Goal: Information Seeking & Learning: Learn about a topic

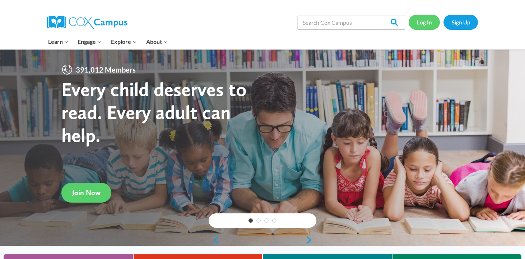
click at [426, 22] on link "Log In" at bounding box center [423, 22] width 31 height 15
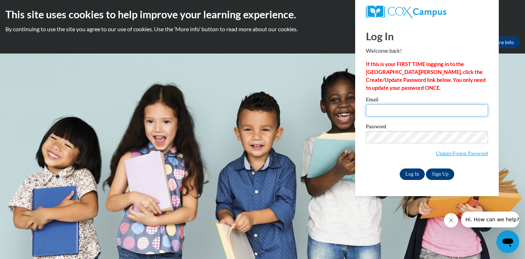
type input "ldaniels@kusd.edu"
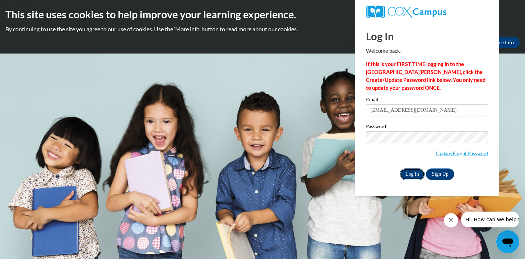
click at [415, 171] on input "Log In" at bounding box center [411, 173] width 25 height 11
click at [411, 171] on input "Log In" at bounding box center [411, 173] width 25 height 11
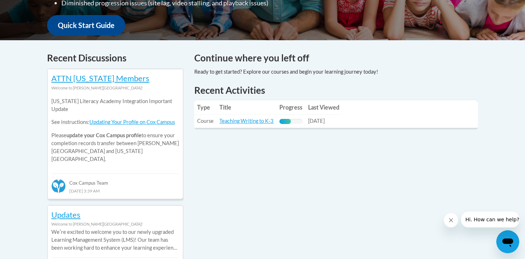
scroll to position [266, 0]
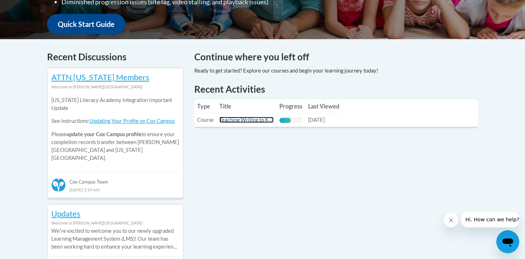
click at [261, 121] on link "Teaching Writing to K-3" at bounding box center [246, 120] width 54 height 6
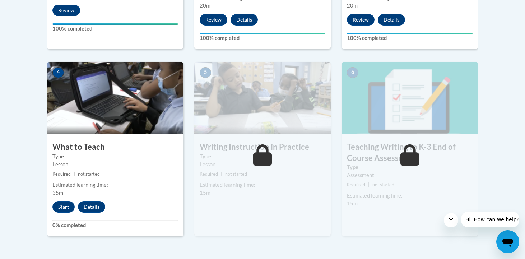
scroll to position [350, 0]
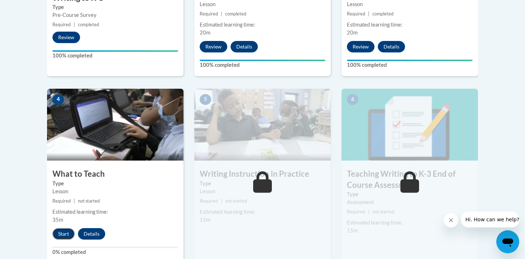
click at [65, 230] on button "Start" at bounding box center [63, 233] width 22 height 11
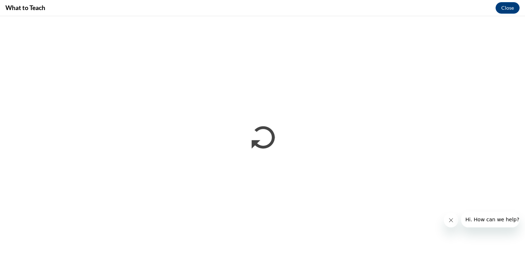
scroll to position [0, 0]
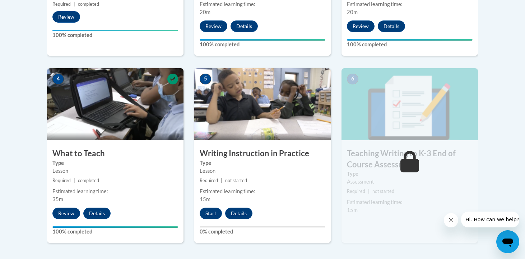
scroll to position [375, 0]
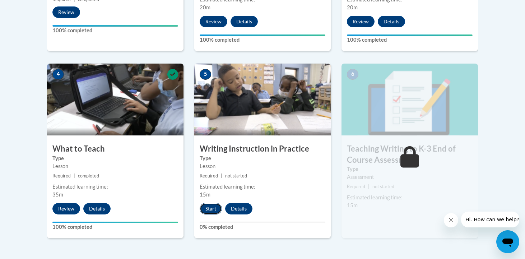
click at [211, 206] on button "Start" at bounding box center [210, 208] width 22 height 11
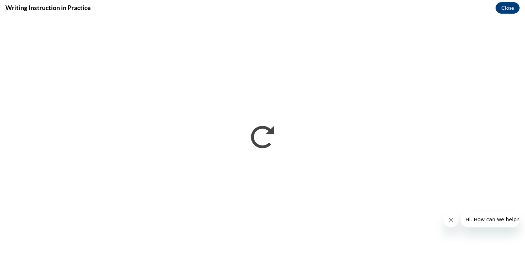
scroll to position [0, 0]
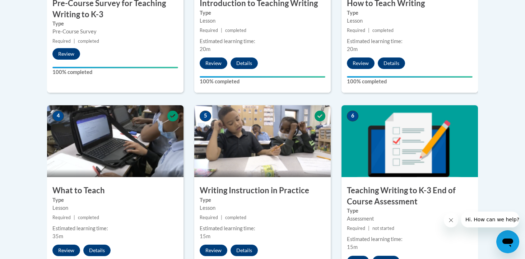
scroll to position [392, 0]
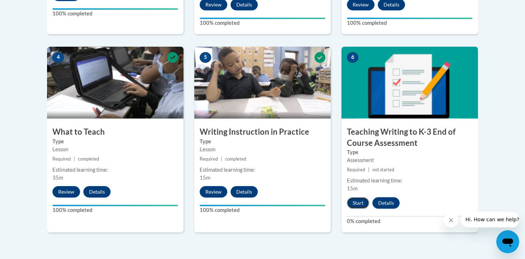
click at [358, 203] on button "Start" at bounding box center [358, 202] width 22 height 11
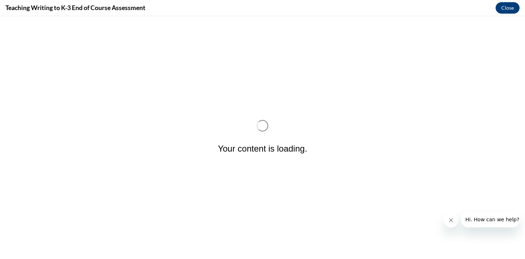
scroll to position [0, 0]
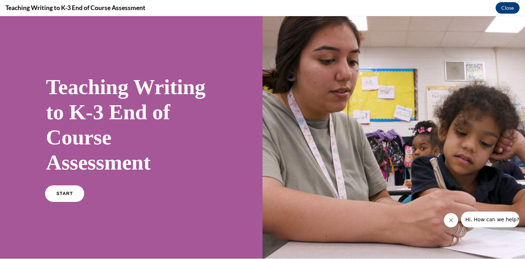
click at [68, 195] on span "START" at bounding box center [64, 193] width 17 height 5
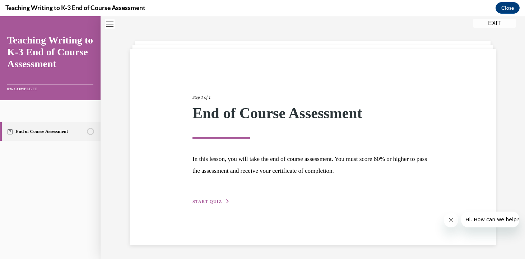
scroll to position [23, 0]
click at [217, 203] on span "START QUIZ" at bounding box center [206, 200] width 29 height 5
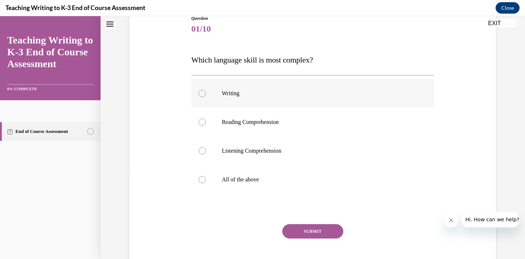
scroll to position [90, 0]
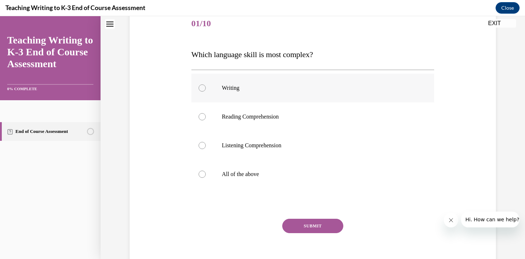
click at [204, 90] on div at bounding box center [201, 87] width 7 height 7
click at [204, 90] on input "Writing" at bounding box center [201, 87] width 7 height 7
radio input "true"
click at [315, 225] on button "SUBMIT" at bounding box center [312, 225] width 61 height 14
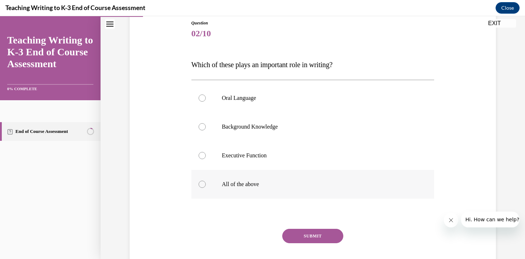
click at [204, 183] on div at bounding box center [201, 183] width 7 height 7
click at [204, 183] on input "All of the above" at bounding box center [201, 183] width 7 height 7
radio input "true"
click at [314, 236] on button "SUBMIT" at bounding box center [312, 236] width 61 height 14
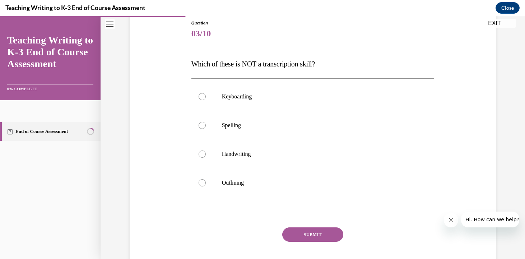
scroll to position [80, 0]
click at [201, 182] on div at bounding box center [201, 182] width 7 height 7
click at [201, 182] on input "Outlining" at bounding box center [201, 182] width 7 height 7
radio input "true"
click at [307, 234] on button "SUBMIT" at bounding box center [312, 234] width 61 height 14
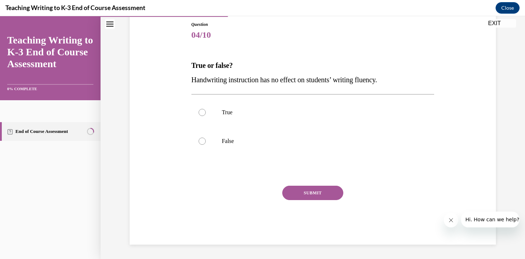
scroll to position [79, 0]
click at [201, 140] on div at bounding box center [201, 140] width 7 height 7
click at [201, 140] on input "False" at bounding box center [201, 140] width 7 height 7
radio input "true"
click at [311, 191] on button "SUBMIT" at bounding box center [312, 192] width 61 height 14
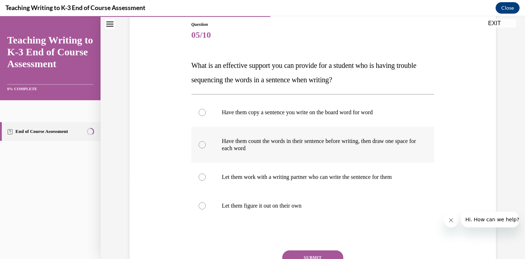
click at [203, 144] on div at bounding box center [201, 144] width 7 height 7
click at [203, 144] on input "Have them count the words in their sentence before writing, then draw one space…" at bounding box center [201, 144] width 7 height 7
radio input "true"
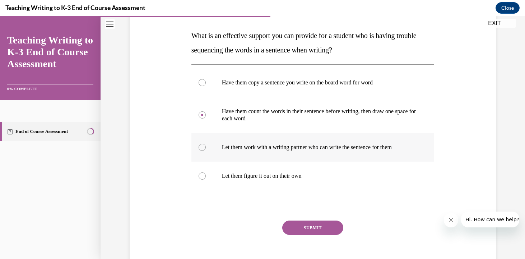
scroll to position [115, 0]
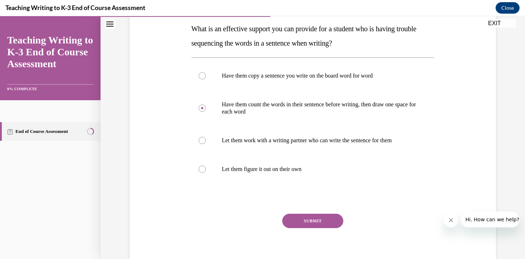
click at [315, 219] on button "SUBMIT" at bounding box center [312, 220] width 61 height 14
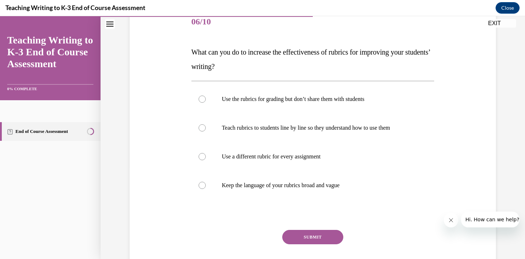
scroll to position [92, 0]
click at [202, 126] on div at bounding box center [201, 127] width 7 height 7
click at [202, 126] on input "Teach rubrics to students line by line so they understand how to use them" at bounding box center [201, 127] width 7 height 7
radio input "true"
click at [318, 235] on button "SUBMIT" at bounding box center [312, 236] width 61 height 14
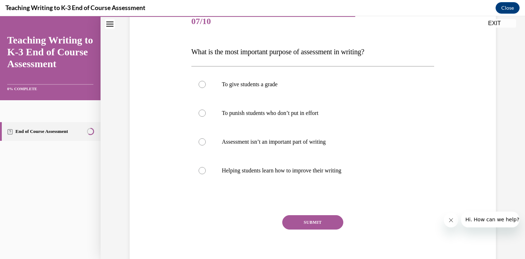
scroll to position [80, 0]
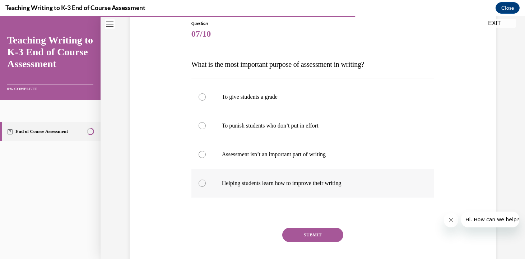
click at [200, 182] on div at bounding box center [201, 182] width 7 height 7
click at [200, 182] on input "Helping students learn how to improve their writing" at bounding box center [201, 182] width 7 height 7
radio input "true"
click at [315, 232] on button "SUBMIT" at bounding box center [312, 234] width 61 height 14
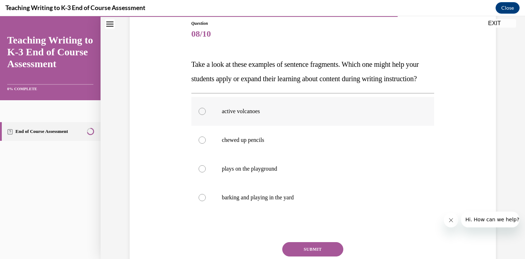
click at [201, 115] on div at bounding box center [201, 111] width 7 height 7
click at [201, 115] on input "active volcanoes" at bounding box center [201, 111] width 7 height 7
radio input "true"
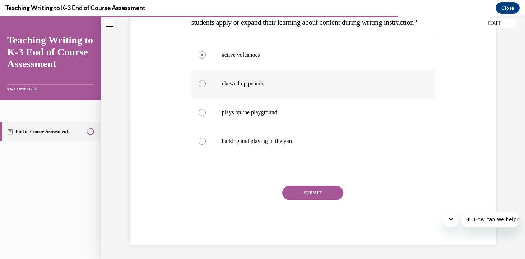
scroll to position [146, 0]
click at [317, 196] on button "SUBMIT" at bounding box center [312, 192] width 61 height 14
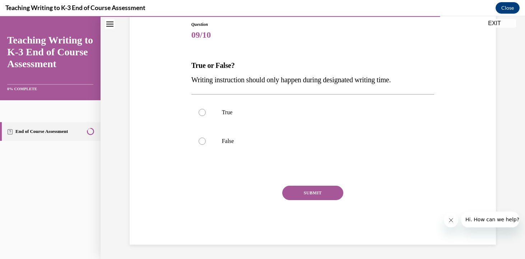
scroll to position [79, 0]
click at [202, 140] on div at bounding box center [201, 140] width 7 height 7
click at [202, 140] on input "False" at bounding box center [201, 140] width 7 height 7
radio input "true"
click at [315, 189] on button "SUBMIT" at bounding box center [312, 192] width 61 height 14
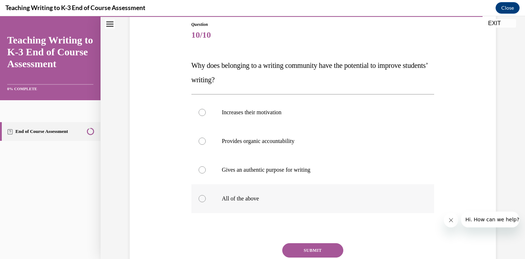
click at [203, 197] on div at bounding box center [201, 198] width 7 height 7
click at [203, 197] on input "All of the above" at bounding box center [201, 198] width 7 height 7
radio input "true"
click at [318, 248] on button "SUBMIT" at bounding box center [312, 250] width 61 height 14
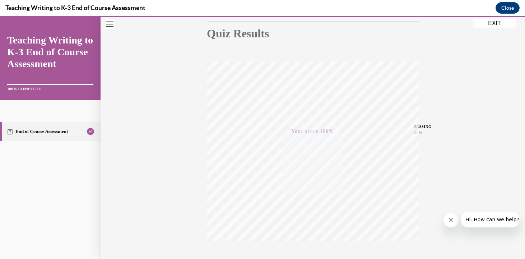
scroll to position [125, 0]
click at [492, 19] on button "EXIT" at bounding box center [494, 23] width 43 height 9
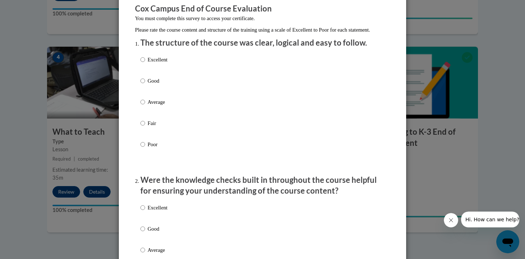
scroll to position [66, 0]
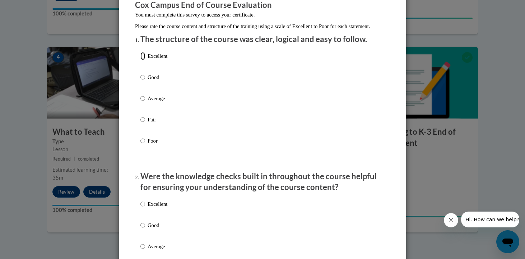
click at [144, 60] on input "Excellent" at bounding box center [142, 56] width 5 height 8
radio input "true"
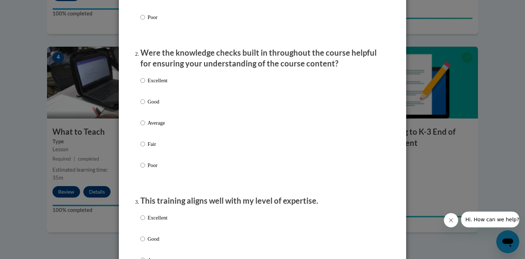
scroll to position [191, 0]
click at [144, 83] on input "Excellent" at bounding box center [142, 79] width 5 height 8
radio input "true"
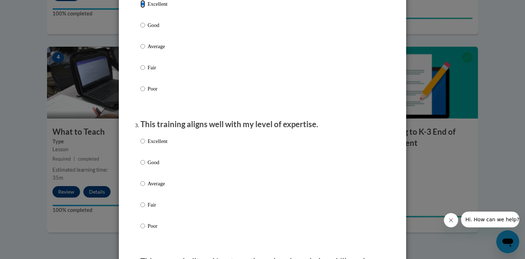
scroll to position [268, 0]
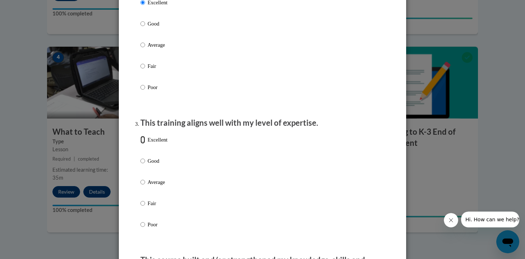
click at [144, 144] on input "Excellent" at bounding box center [142, 140] width 5 height 8
radio input "true"
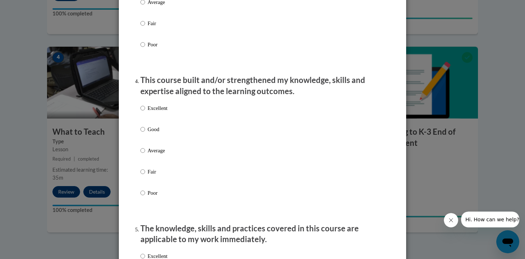
scroll to position [450, 0]
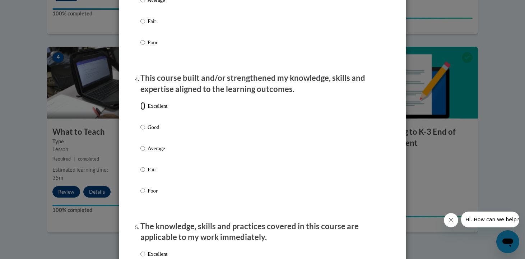
click at [144, 110] on input "Excellent" at bounding box center [142, 106] width 5 height 8
radio input "true"
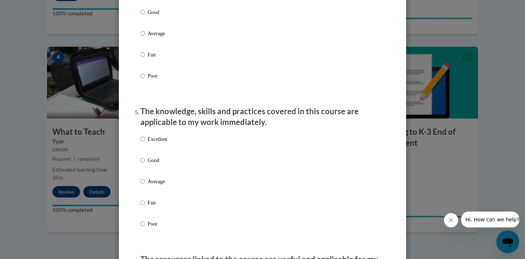
scroll to position [573, 0]
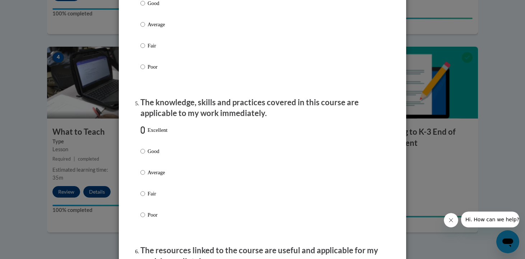
click at [143, 134] on input "Excellent" at bounding box center [142, 130] width 5 height 8
radio input "true"
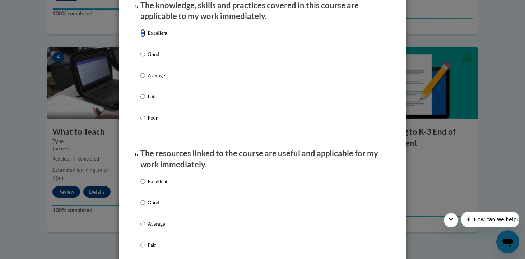
scroll to position [671, 0]
click at [142, 185] on input "Excellent" at bounding box center [142, 181] width 5 height 8
radio input "true"
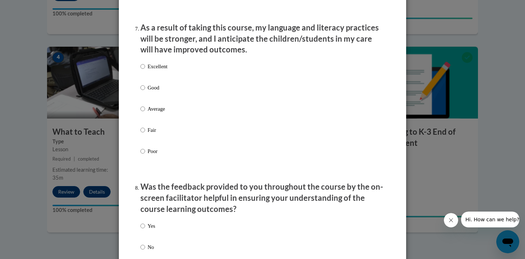
scroll to position [943, 0]
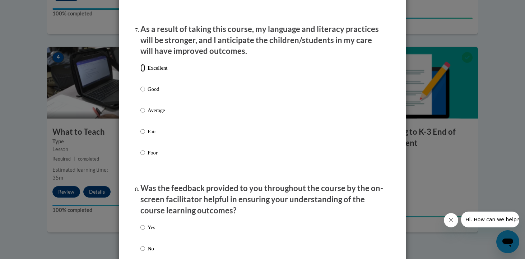
click at [145, 72] on input "Excellent" at bounding box center [142, 68] width 5 height 8
radio input "true"
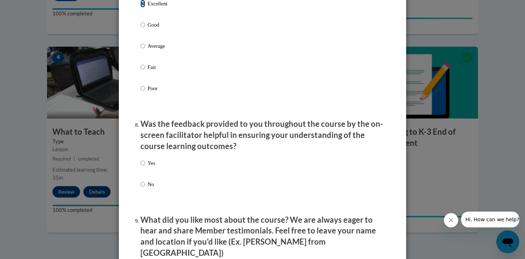
scroll to position [1009, 0]
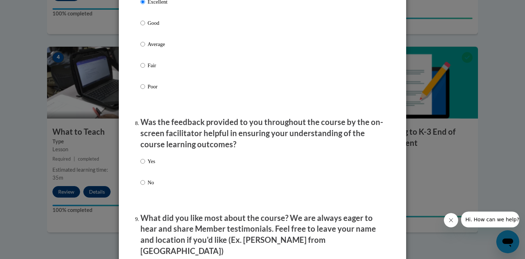
click at [145, 165] on label "Yes" at bounding box center [147, 166] width 15 height 19
click at [145, 165] on input "Yes" at bounding box center [142, 161] width 5 height 8
radio input "true"
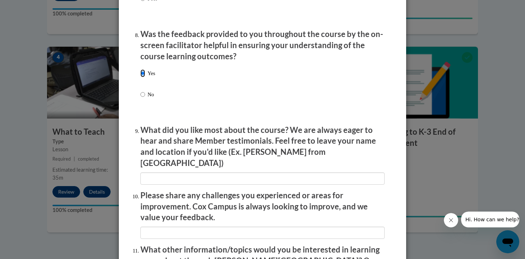
scroll to position [1097, 0]
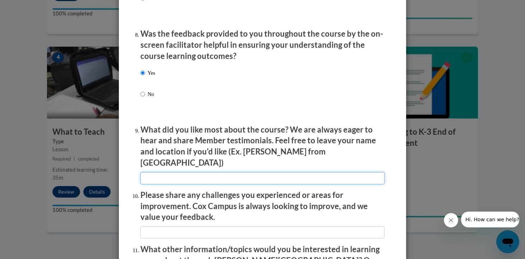
click at [152, 174] on input "textbox" at bounding box center [262, 178] width 244 height 12
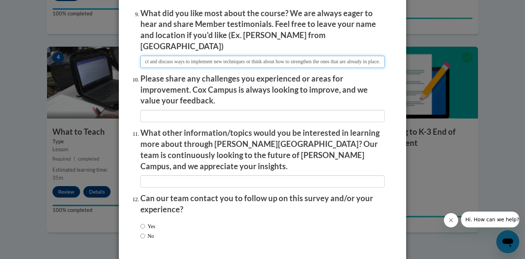
scroll to position [1234, 0]
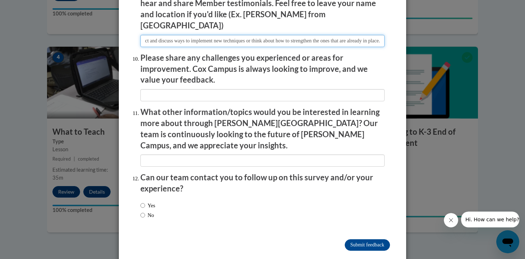
type input "I like the format that it was presented in. Time is given to reflect and discus…"
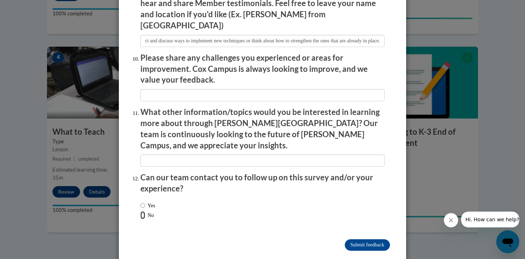
click at [144, 211] on input "No" at bounding box center [142, 215] width 5 height 8
radio input "true"
click at [366, 239] on input "Submit feedback" at bounding box center [366, 244] width 45 height 11
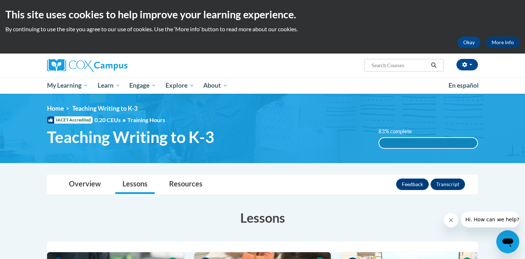
click at [396, 142] on div "83% complete" at bounding box center [428, 143] width 98 height 10
click at [393, 129] on label "83% complete" at bounding box center [398, 131] width 41 height 8
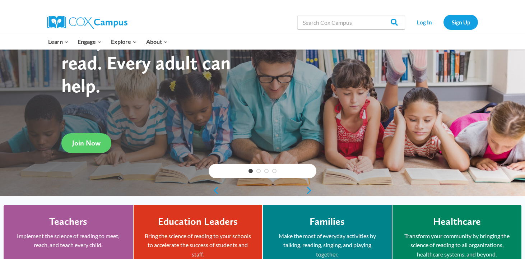
scroll to position [19, 0]
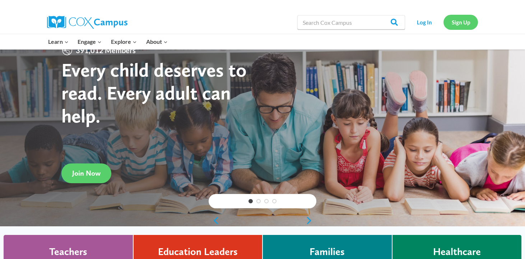
click at [462, 21] on link "Sign Up" at bounding box center [460, 22] width 34 height 15
click at [422, 18] on link "Log In" at bounding box center [423, 22] width 31 height 15
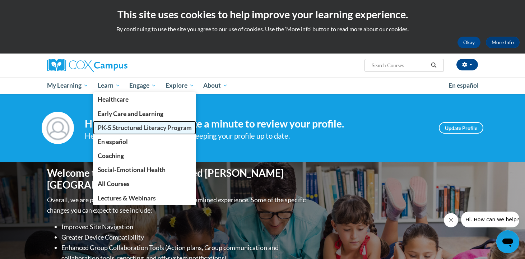
click at [132, 127] on span "PK-5 Structured Literacy Program" at bounding box center [145, 128] width 94 height 8
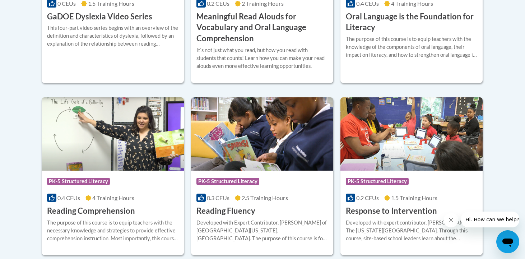
scroll to position [625, 0]
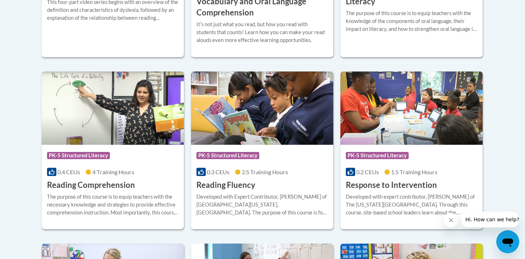
click at [102, 183] on h3 "Reading Comprehension" at bounding box center [91, 184] width 88 height 11
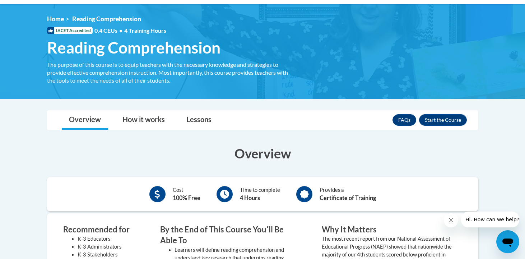
scroll to position [93, 0]
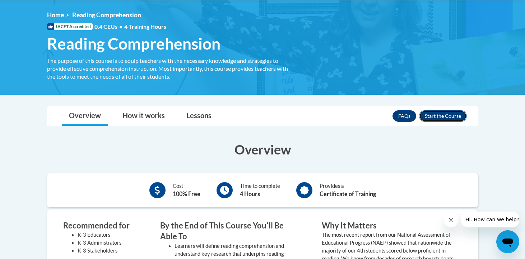
click at [450, 116] on button "Enroll" at bounding box center [443, 115] width 48 height 11
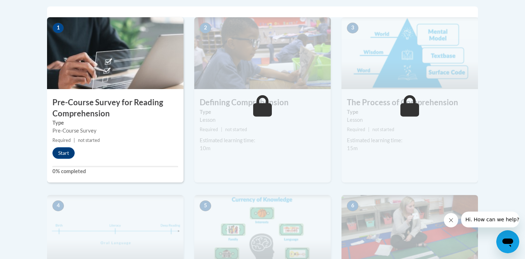
scroll to position [235, 0]
click at [64, 150] on button "Start" at bounding box center [63, 152] width 22 height 11
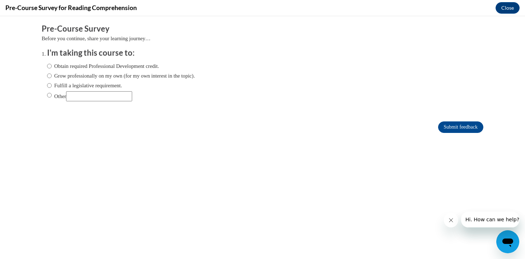
scroll to position [0, 0]
click at [48, 86] on input "Fulfill a legislative requirement." at bounding box center [49, 85] width 5 height 8
radio input "true"
click at [460, 126] on input "Submit feedback" at bounding box center [460, 126] width 45 height 11
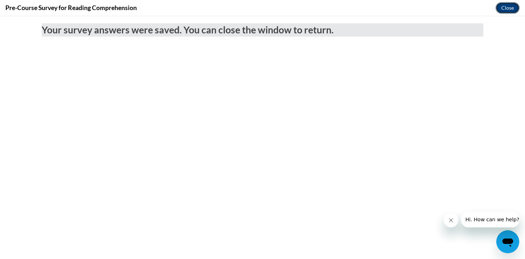
click at [504, 9] on button "Close" at bounding box center [507, 7] width 24 height 11
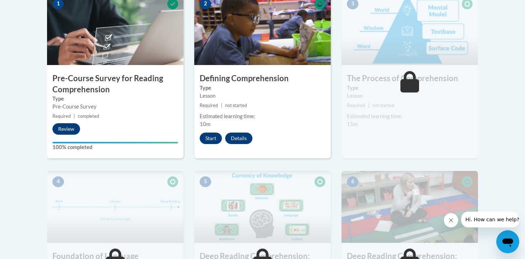
scroll to position [263, 0]
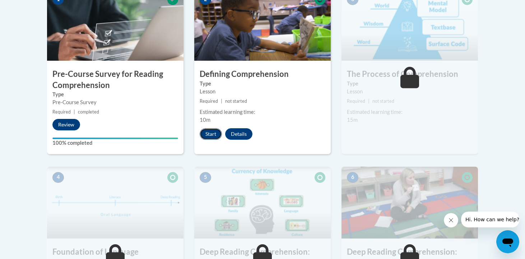
click at [209, 132] on button "Start" at bounding box center [210, 133] width 22 height 11
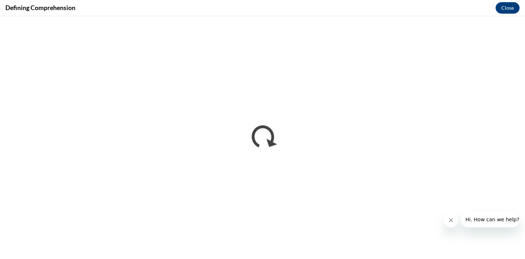
scroll to position [0, 0]
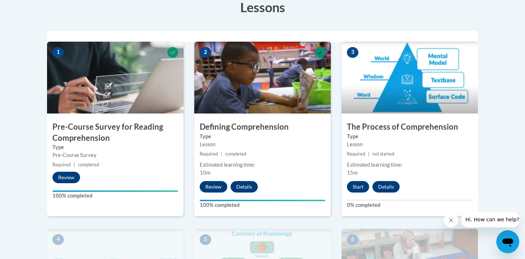
scroll to position [212, 0]
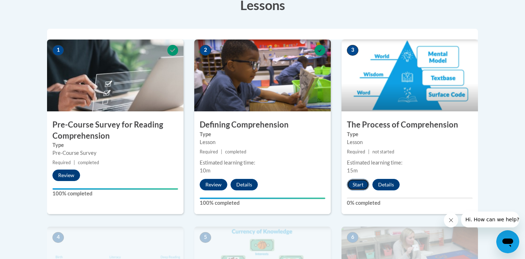
click at [359, 184] on button "Start" at bounding box center [358, 184] width 22 height 11
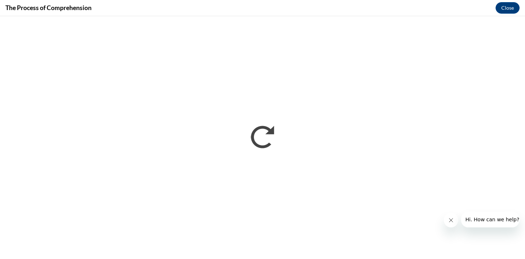
scroll to position [0, 0]
